Goal: Task Accomplishment & Management: Manage account settings

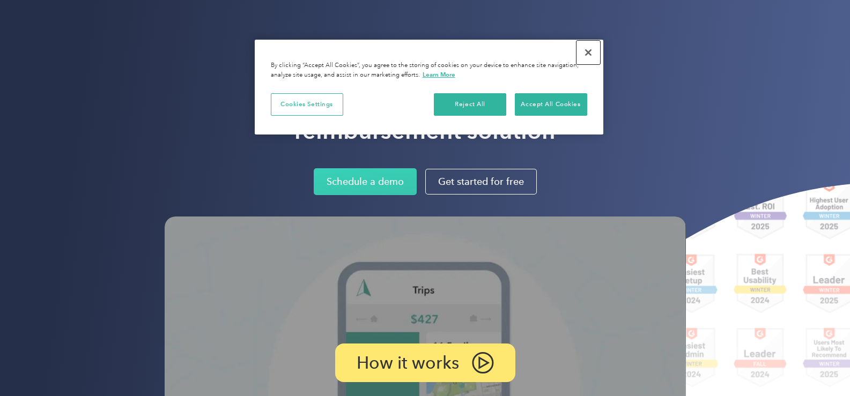
click at [588, 53] on button "Close" at bounding box center [588, 53] width 24 height 24
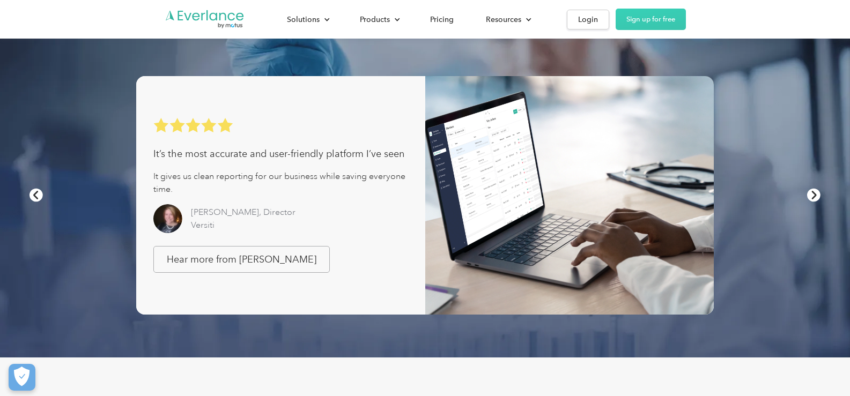
scroll to position [643, 0]
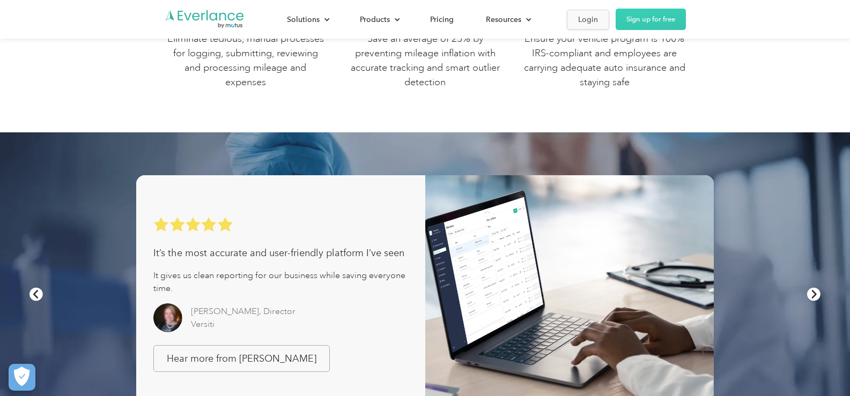
click at [586, 15] on div "Login" at bounding box center [588, 19] width 20 height 13
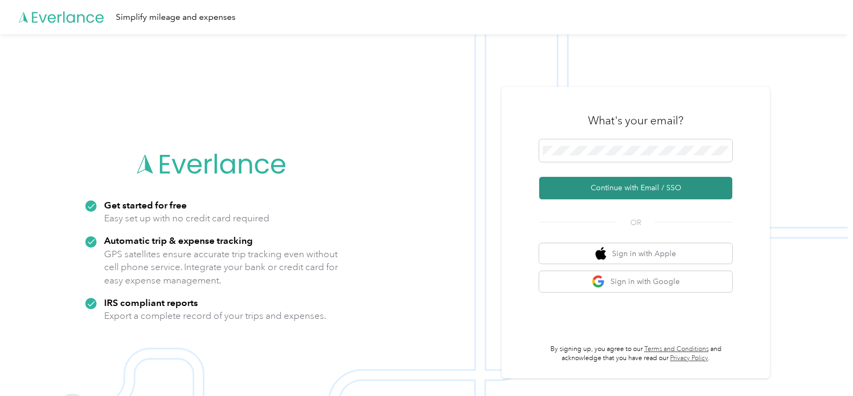
click at [648, 187] on button "Continue with Email / SSO" at bounding box center [635, 188] width 193 height 23
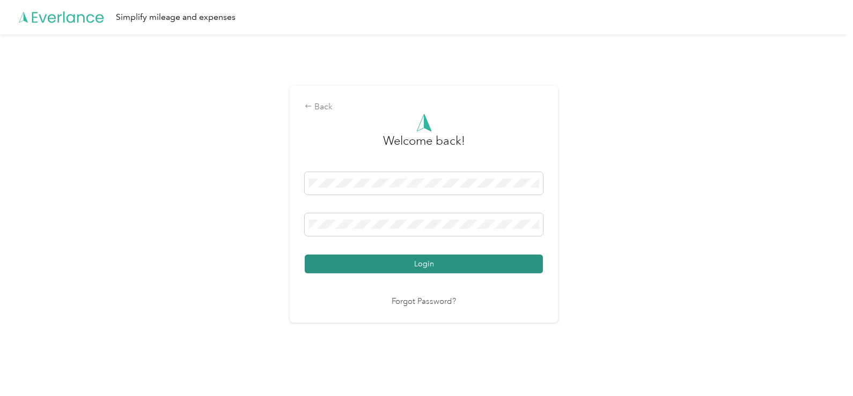
click at [416, 262] on button "Login" at bounding box center [424, 264] width 238 height 19
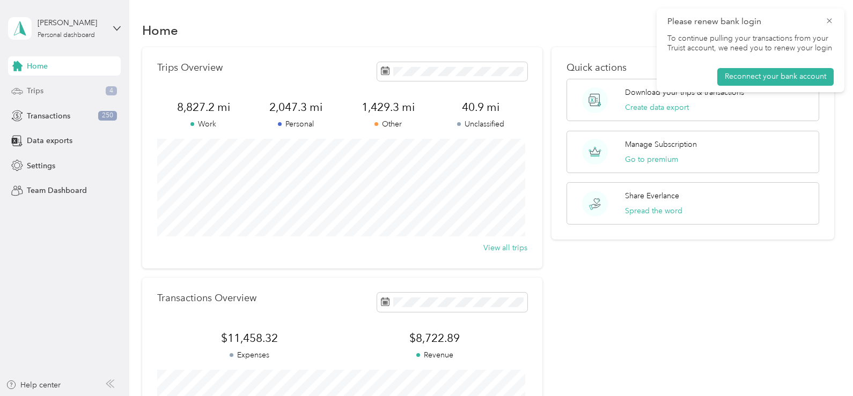
click at [61, 91] on div "Trips 4" at bounding box center [64, 90] width 113 height 19
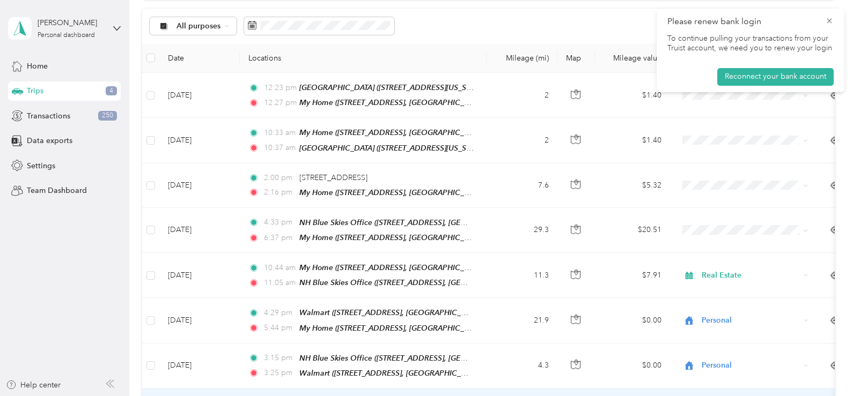
scroll to position [107, 0]
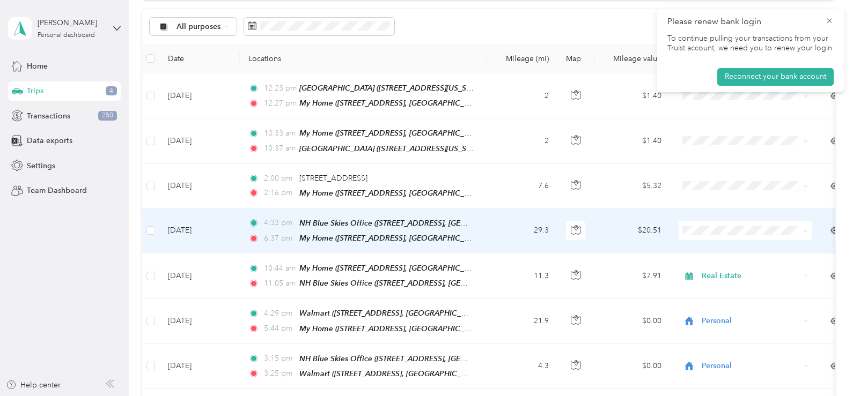
click at [746, 284] on span "Real Estate" at bounding box center [754, 283] width 99 height 11
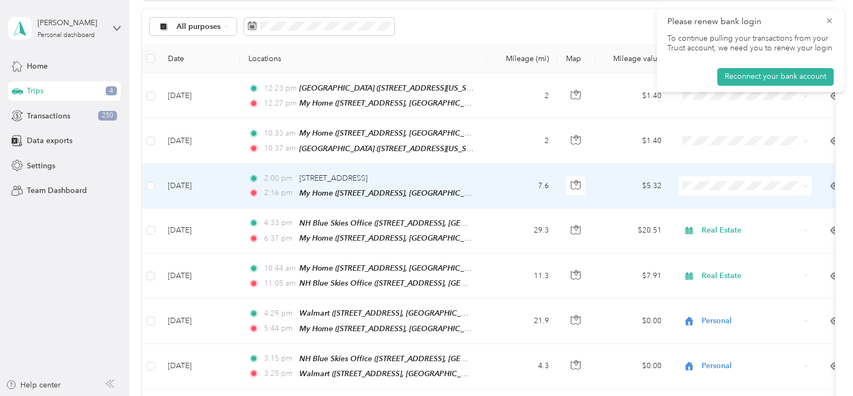
click at [723, 221] on span "Personal" at bounding box center [754, 217] width 99 height 11
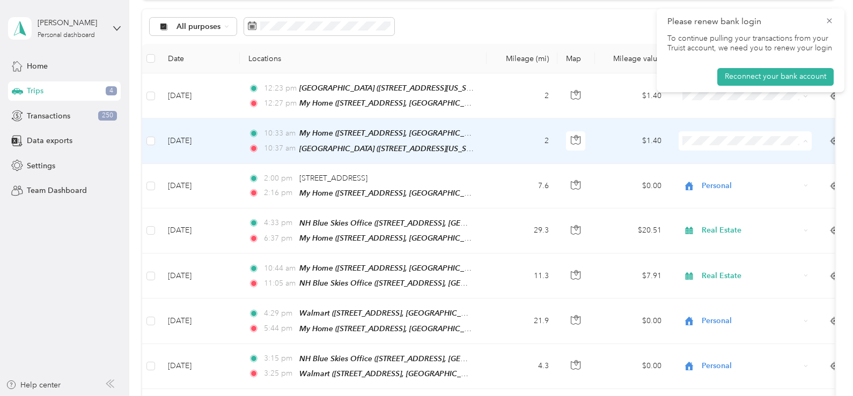
click at [729, 235] on li "Charity" at bounding box center [744, 234] width 133 height 19
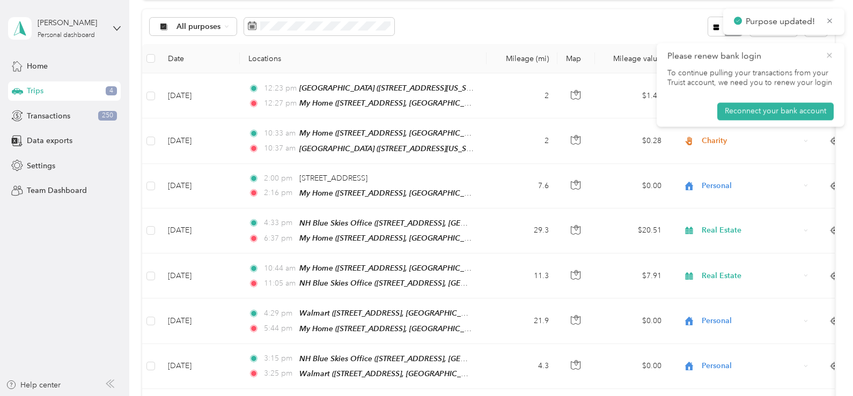
click at [831, 57] on icon at bounding box center [828, 55] width 5 height 5
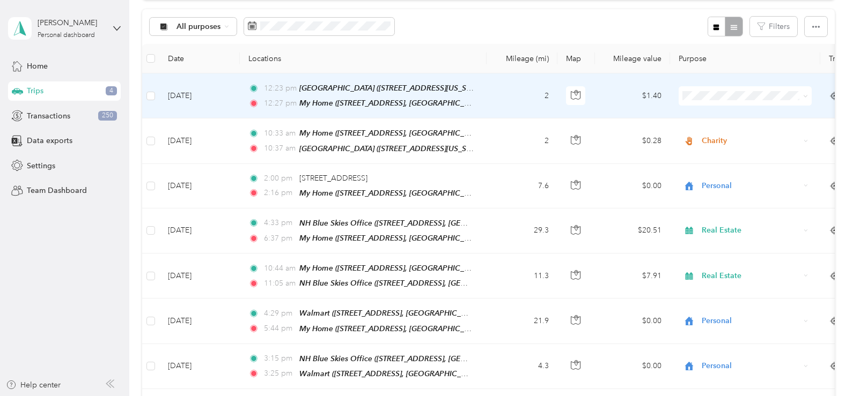
click at [724, 191] on span "Charity" at bounding box center [754, 188] width 99 height 11
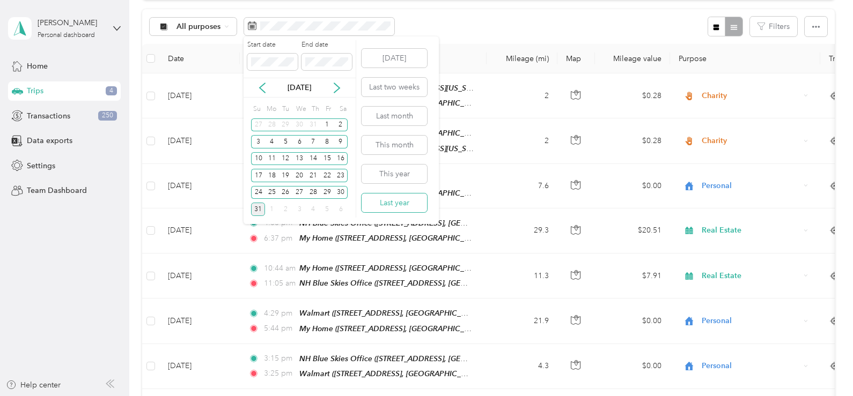
click at [410, 205] on button "Last year" at bounding box center [393, 203] width 65 height 19
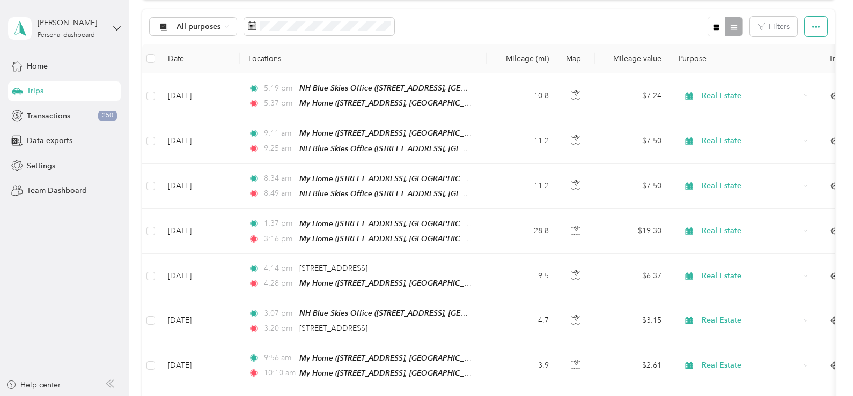
click at [813, 31] on icon "button" at bounding box center [816, 27] width 8 height 8
click at [792, 67] on span "Export" at bounding box center [797, 65] width 23 height 9
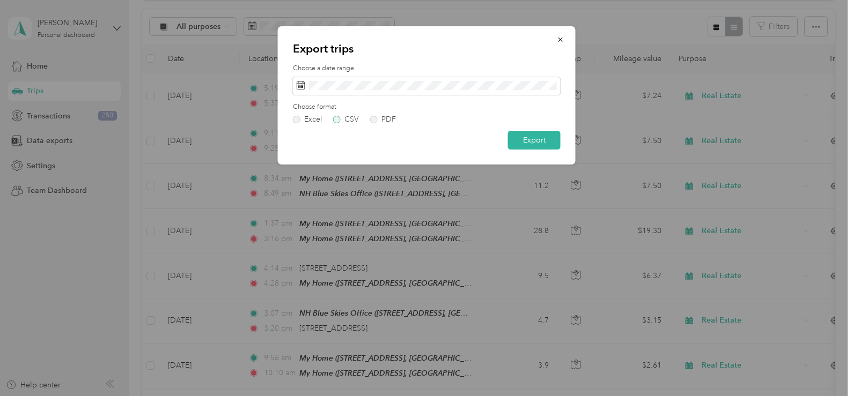
click at [336, 120] on label "CSV" at bounding box center [346, 120] width 26 height 8
click at [524, 136] on button "Export" at bounding box center [534, 140] width 53 height 19
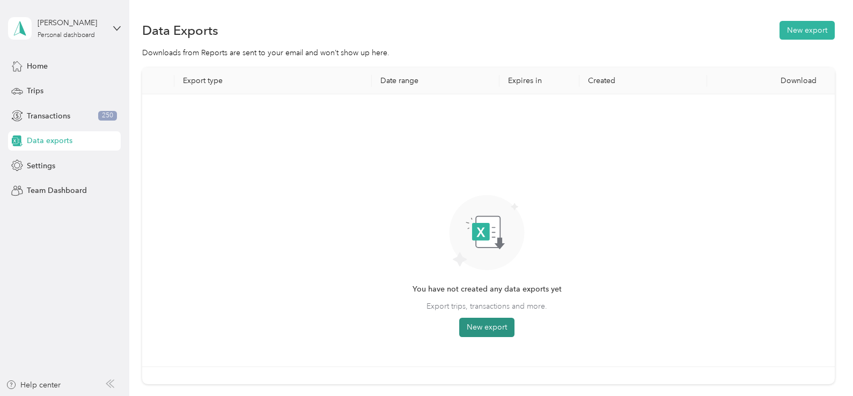
click at [490, 331] on button "New export" at bounding box center [486, 327] width 55 height 19
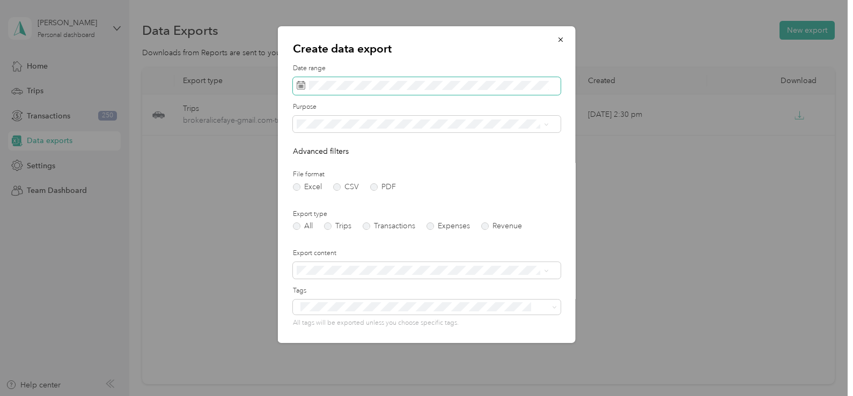
click at [304, 90] on span at bounding box center [427, 86] width 268 height 18
click at [302, 87] on icon at bounding box center [301, 85] width 9 height 9
click at [301, 87] on icon at bounding box center [301, 85] width 9 height 9
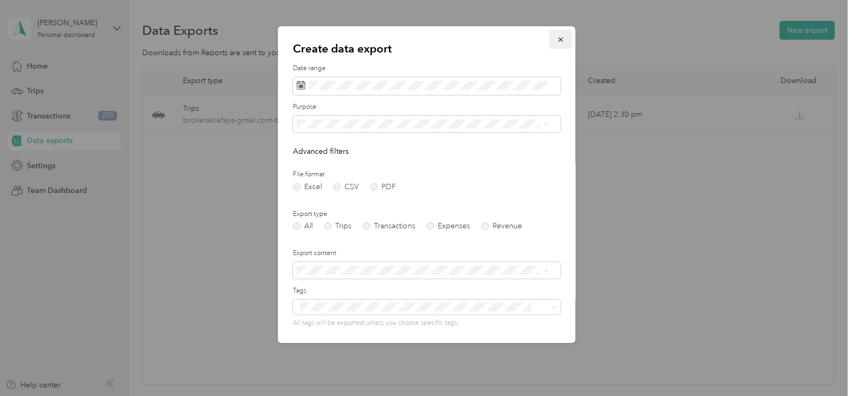
click at [557, 42] on icon "button" at bounding box center [561, 40] width 8 height 8
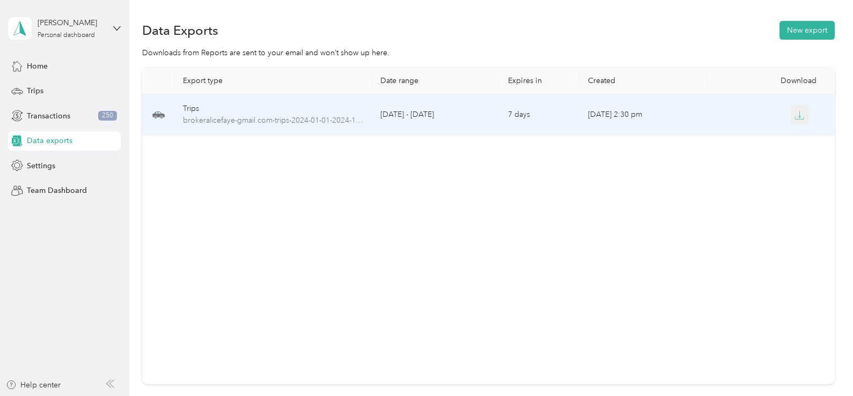
click at [797, 115] on icon "button" at bounding box center [799, 115] width 10 height 10
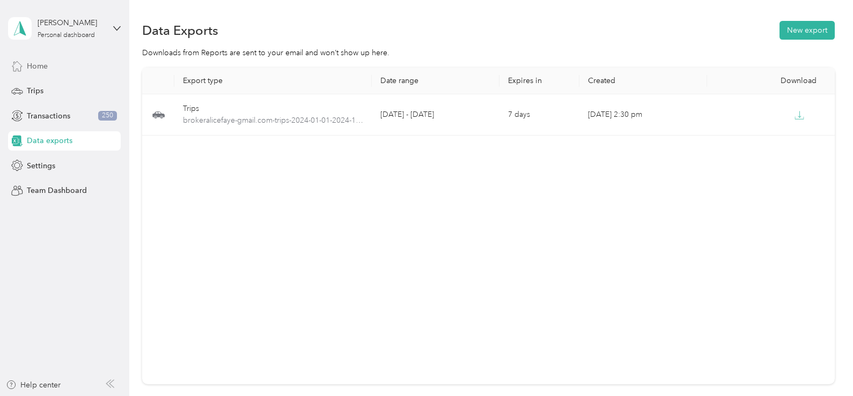
click at [32, 67] on span "Home" at bounding box center [37, 66] width 21 height 11
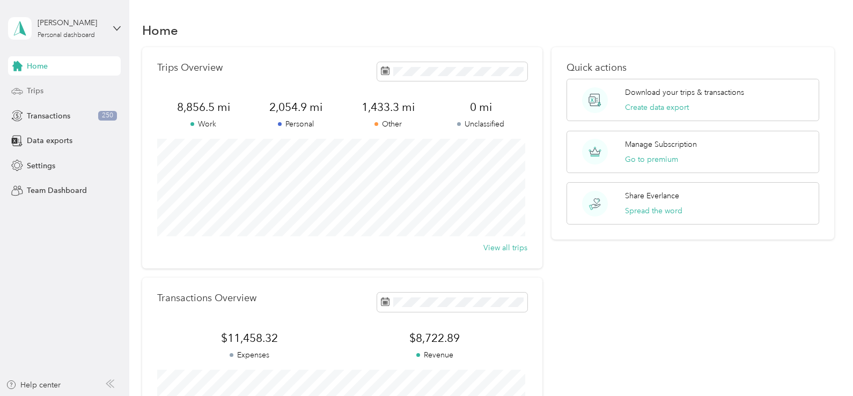
click at [38, 92] on span "Trips" at bounding box center [35, 90] width 17 height 11
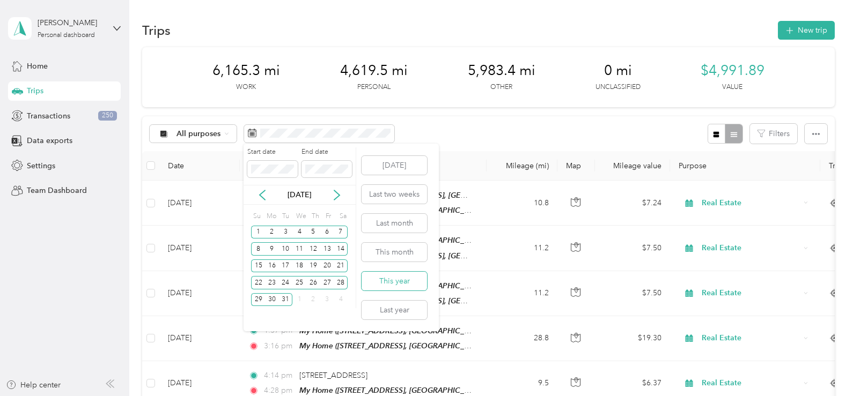
click at [396, 279] on button "This year" at bounding box center [393, 281] width 65 height 19
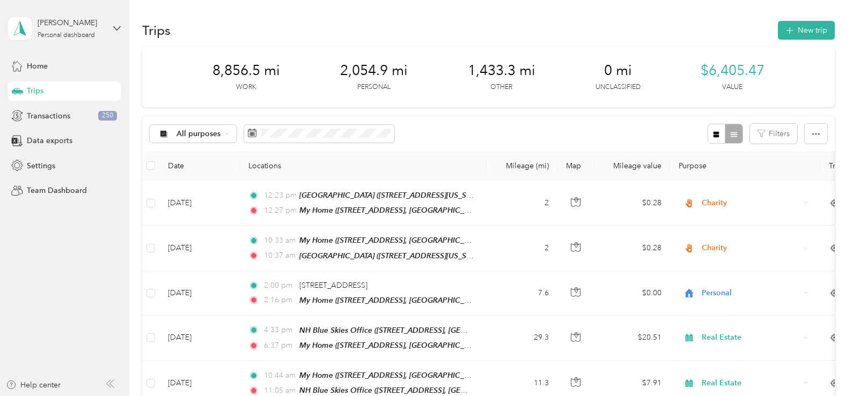
click at [495, 75] on span "1,433.3 mi" at bounding box center [502, 70] width 68 height 17
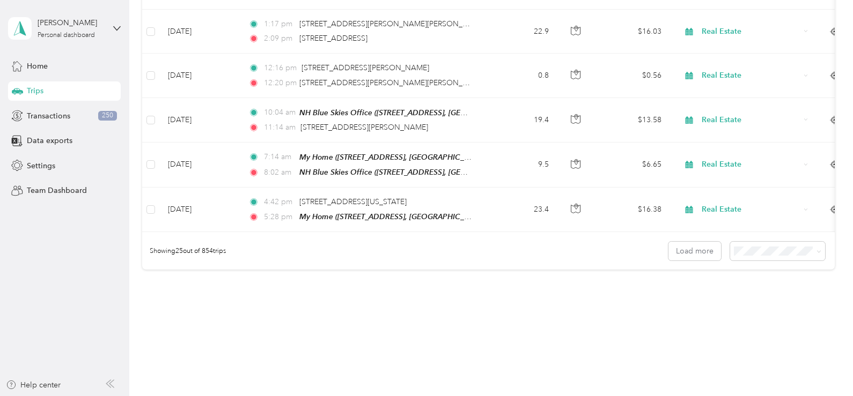
scroll to position [1081, 0]
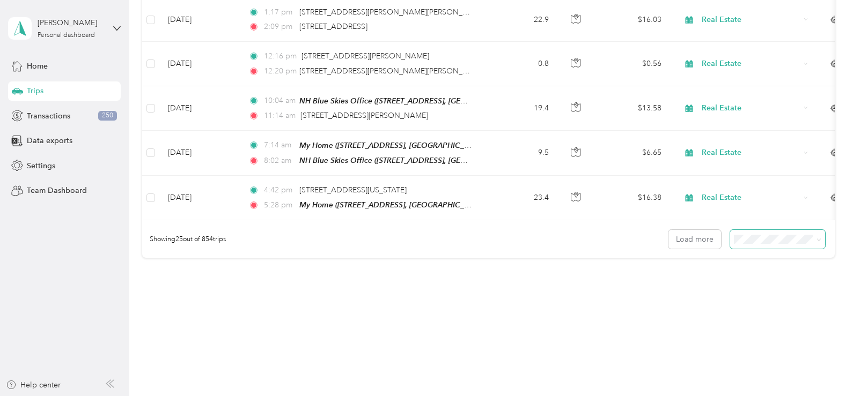
click at [817, 238] on icon at bounding box center [818, 240] width 5 height 5
click at [770, 287] on div "100 per load" at bounding box center [775, 281] width 80 height 11
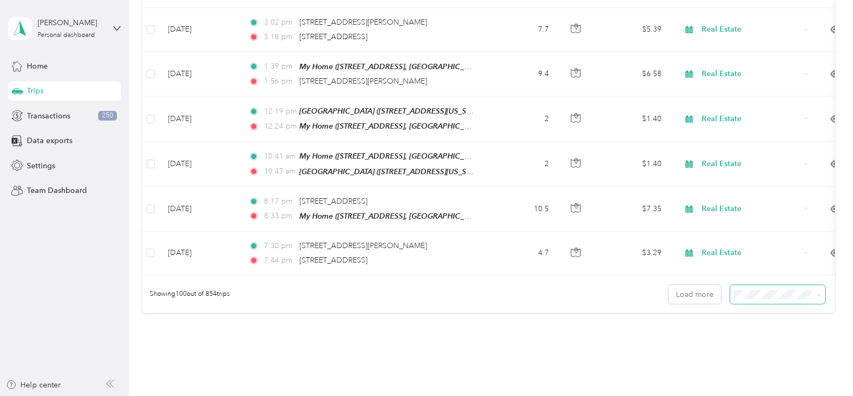
scroll to position [4389, 0]
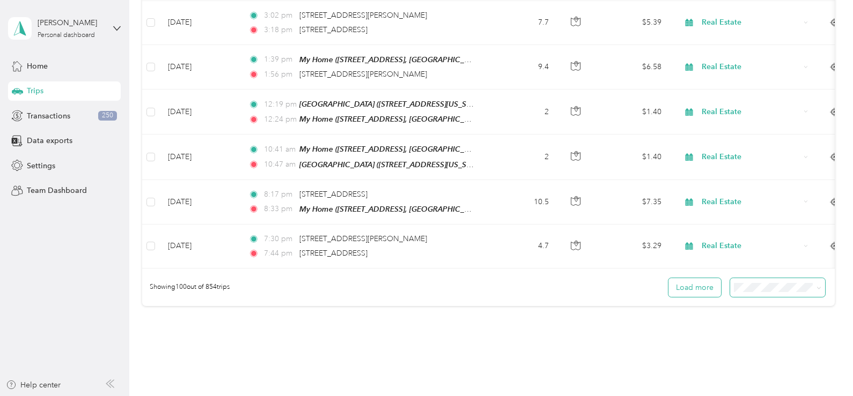
click at [684, 278] on button "Load more" at bounding box center [694, 287] width 53 height 19
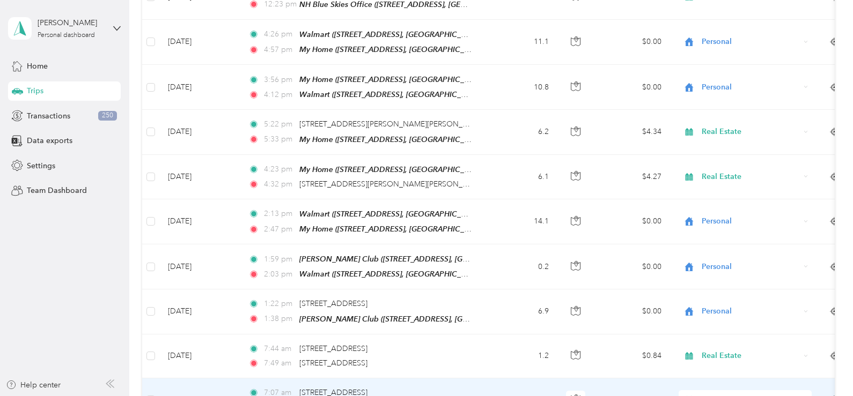
scroll to position [8799, 0]
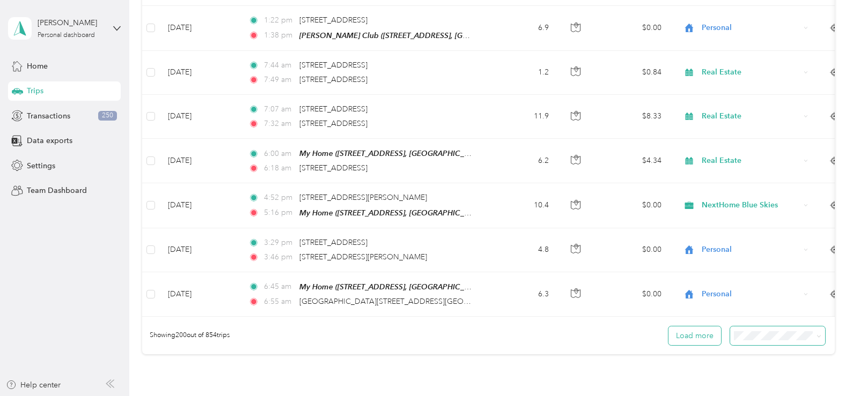
click at [680, 327] on button "Load more" at bounding box center [694, 336] width 53 height 19
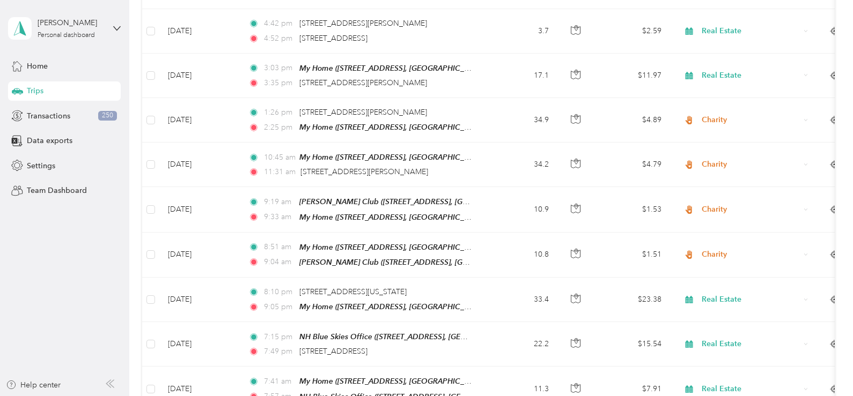
scroll to position [13209, 0]
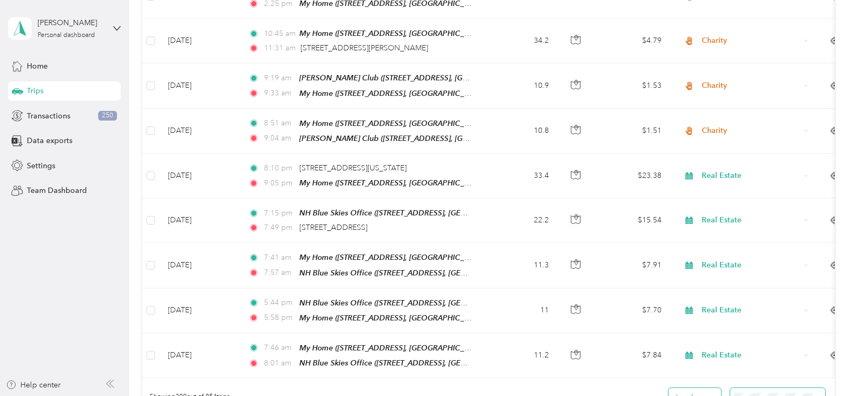
click at [693, 388] on button "Load more" at bounding box center [694, 397] width 53 height 19
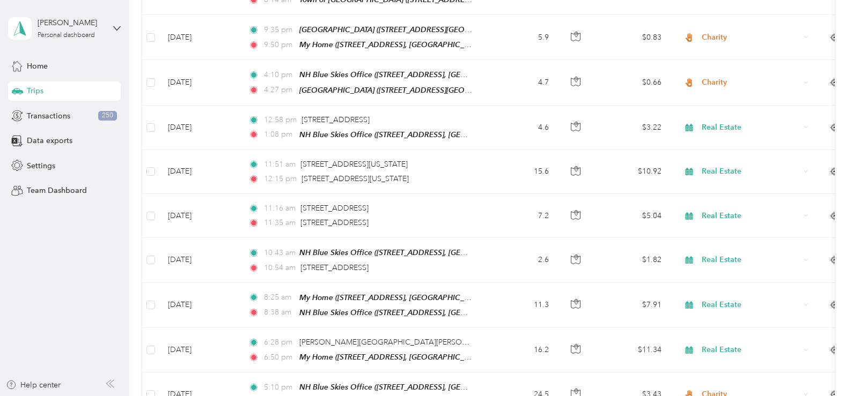
scroll to position [17619, 0]
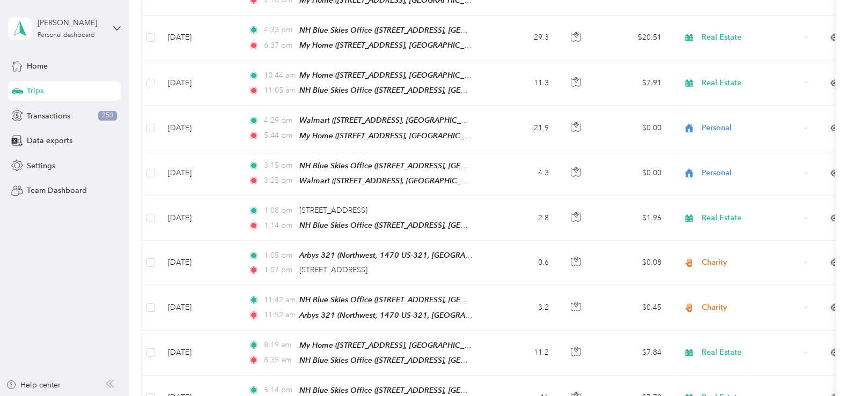
scroll to position [0, 0]
